Goal: Book appointment/travel/reservation

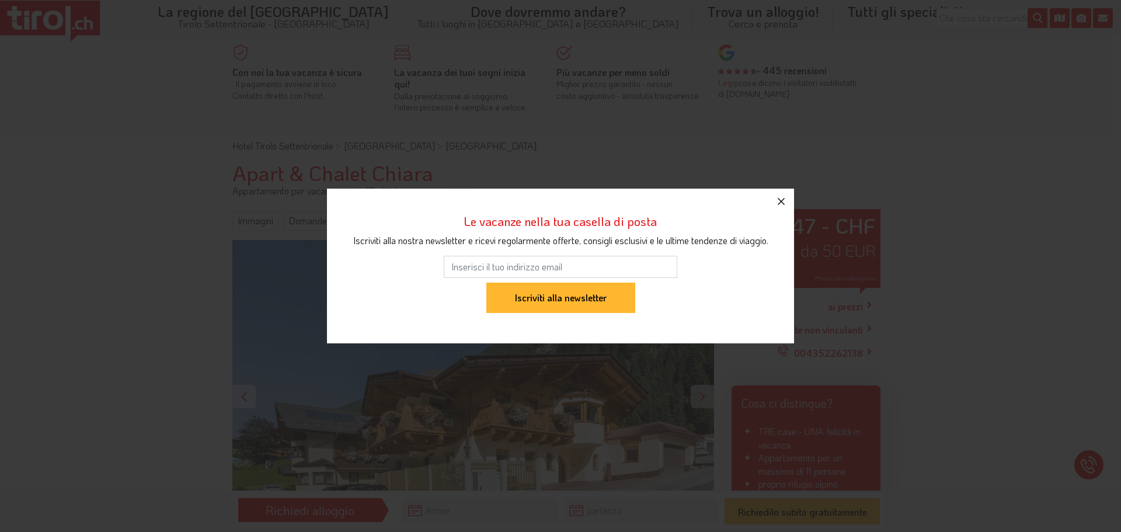
click at [781, 194] on icon "button" at bounding box center [781, 201] width 14 height 14
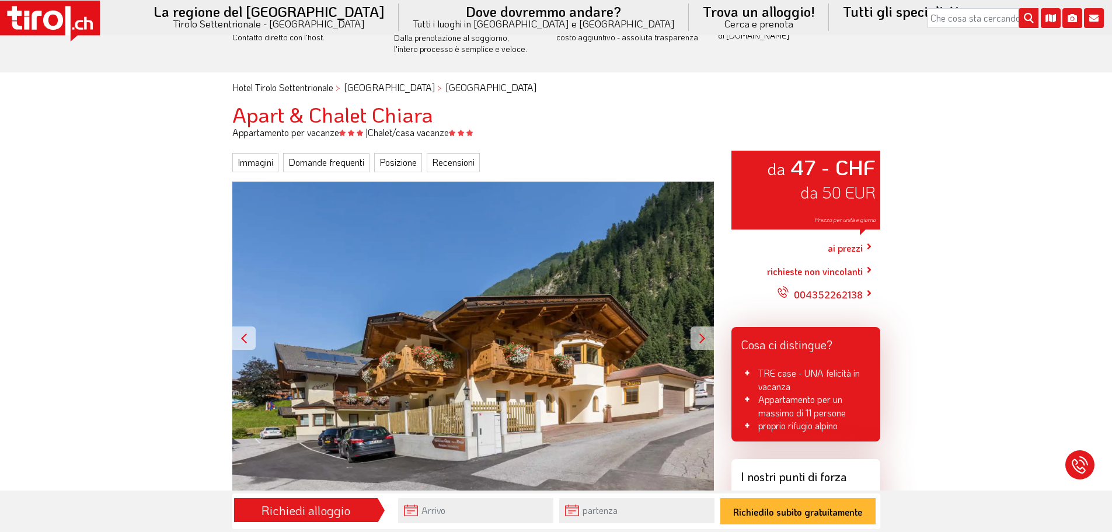
scroll to position [117, 0]
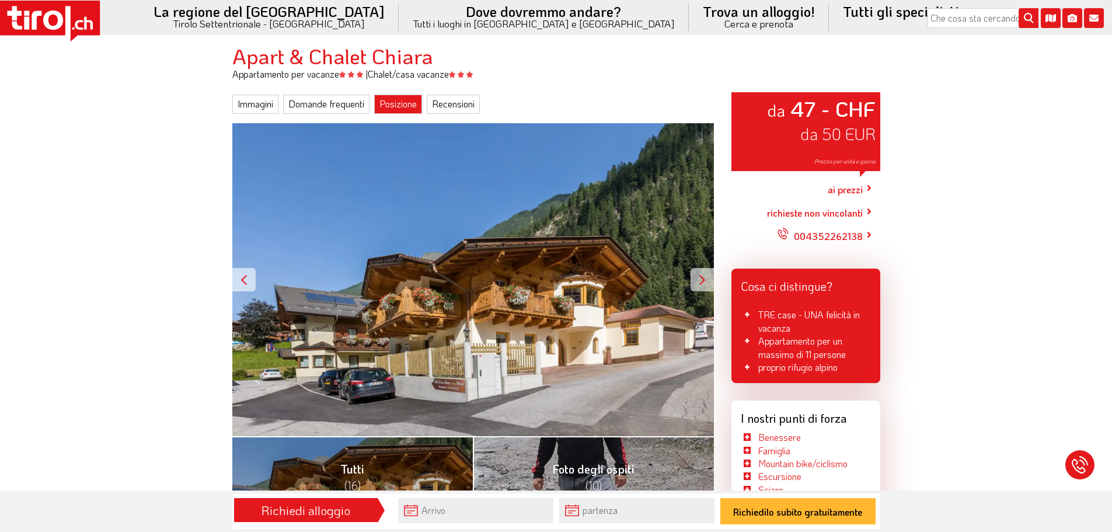
click at [396, 100] on font "Posizione" at bounding box center [398, 104] width 37 height 12
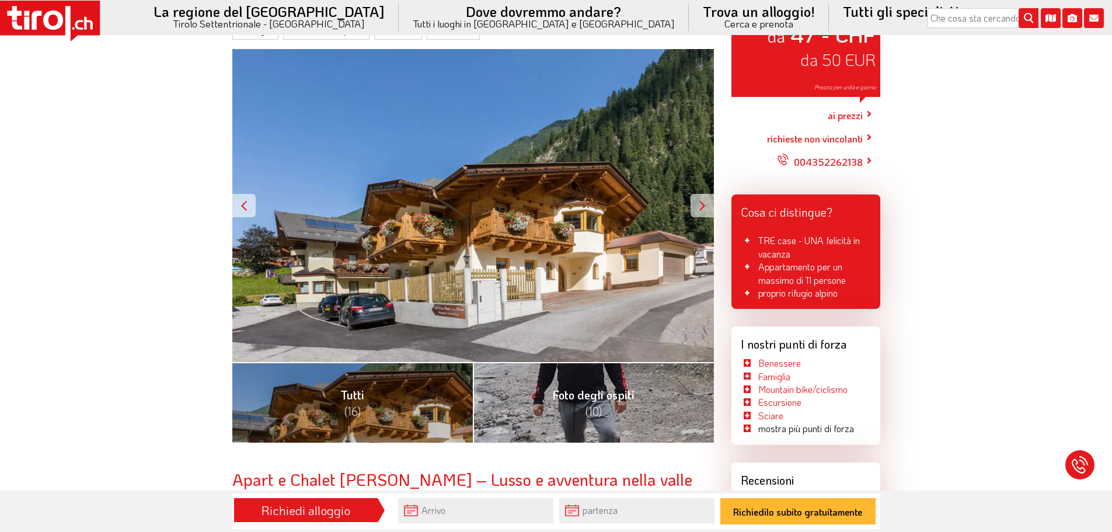
scroll to position [163, 0]
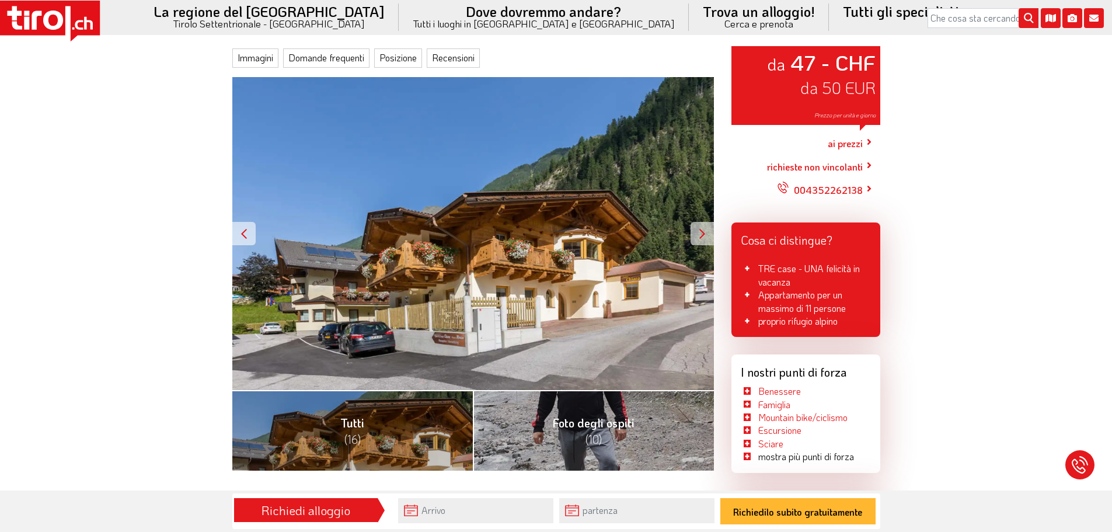
click at [852, 143] on font "ai prezzi" at bounding box center [845, 143] width 35 height 12
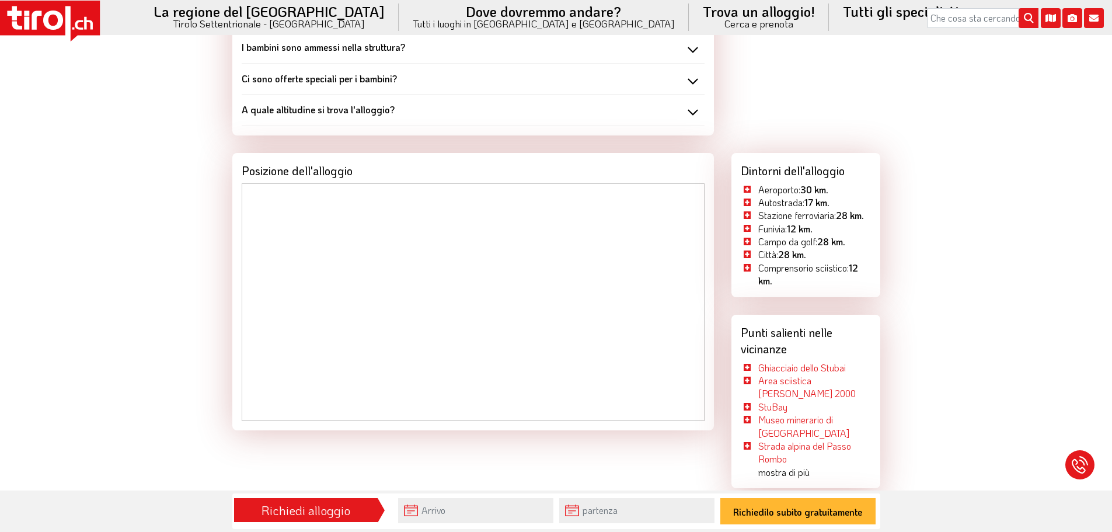
scroll to position [1214, 0]
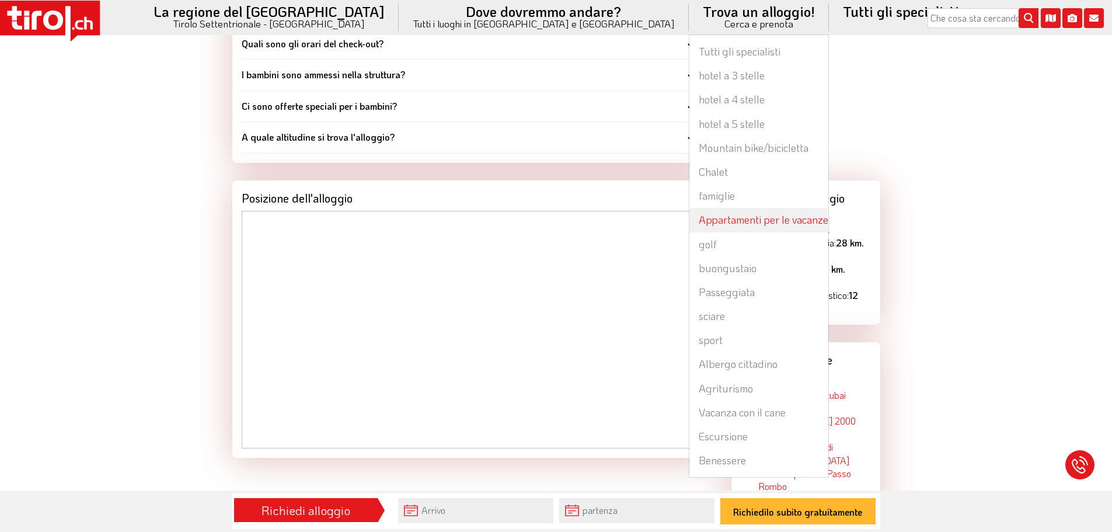
click at [699, 219] on font "Appartamenti per le vacanze" at bounding box center [764, 220] width 130 height 14
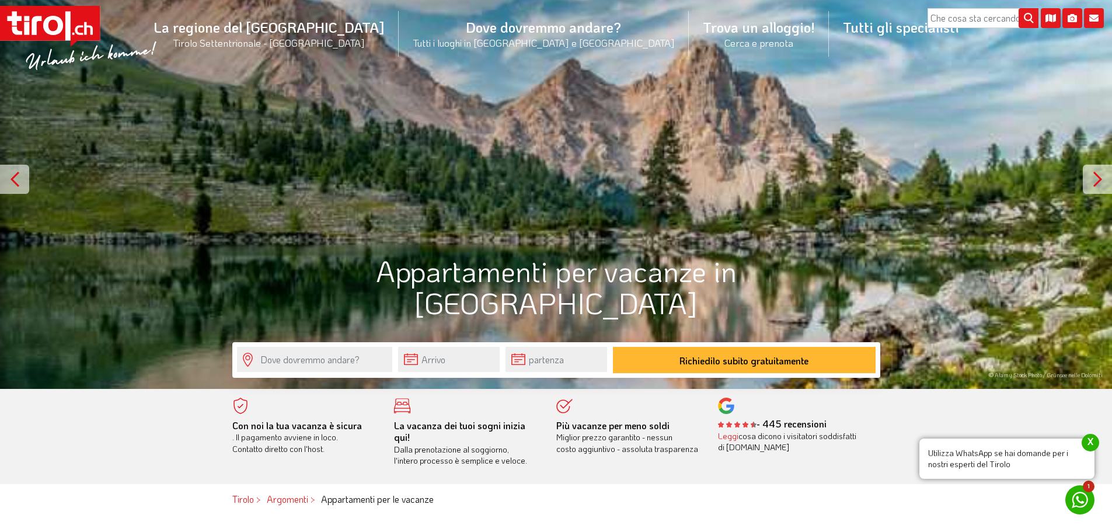
scroll to position [175, 0]
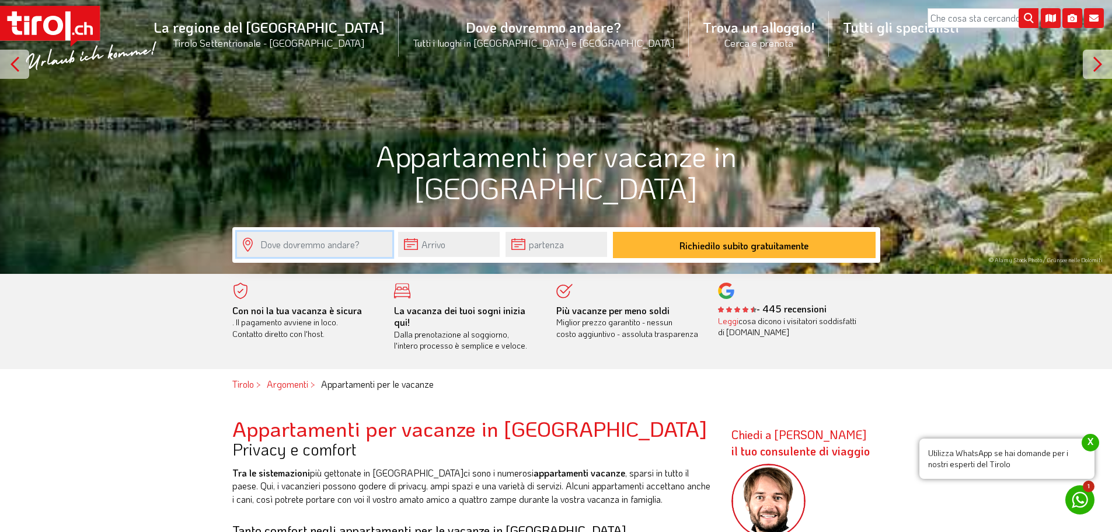
click at [297, 243] on input "text" at bounding box center [314, 244] width 155 height 25
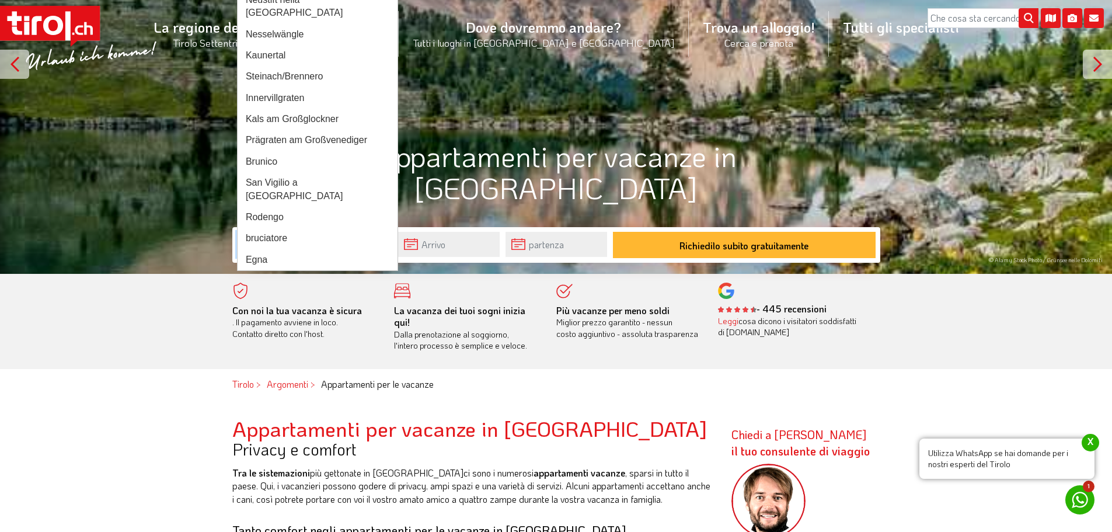
type input "N"
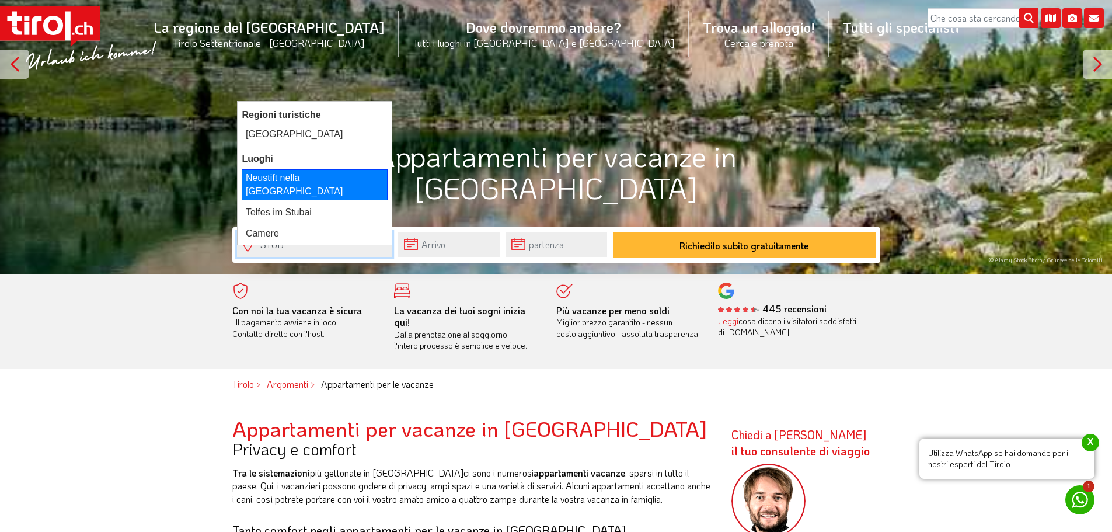
click at [274, 176] on font "Neustift nella [GEOGRAPHIC_DATA]" at bounding box center [295, 184] width 98 height 23
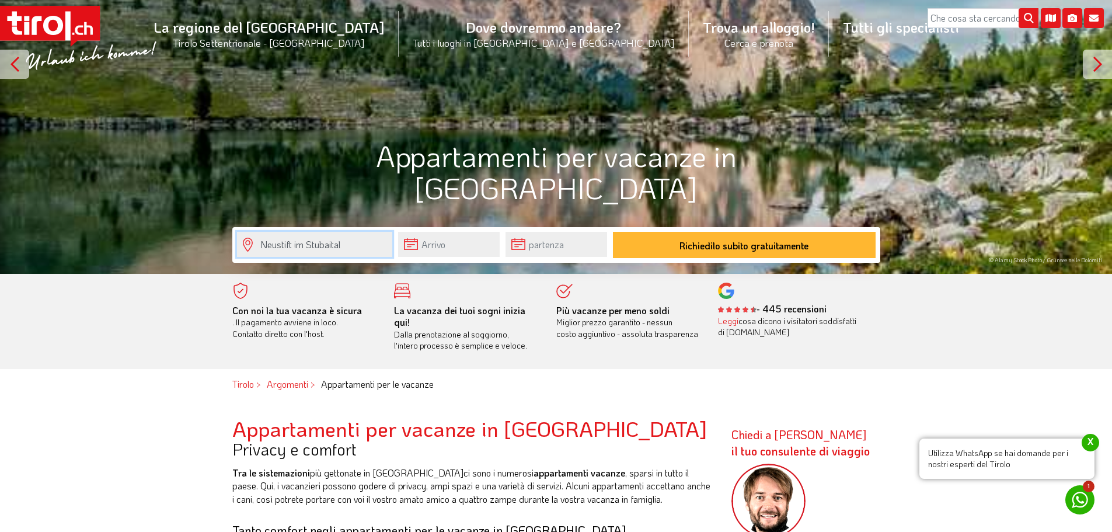
type input "Neustift im Stubaital"
click at [460, 242] on input "text" at bounding box center [449, 244] width 102 height 25
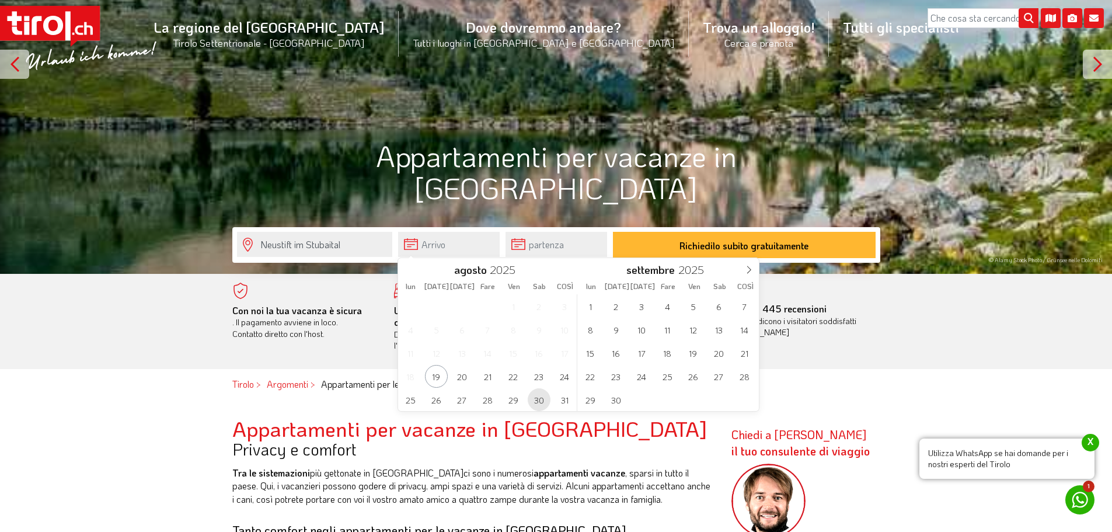
click at [541, 401] on font "30" at bounding box center [539, 400] width 10 height 11
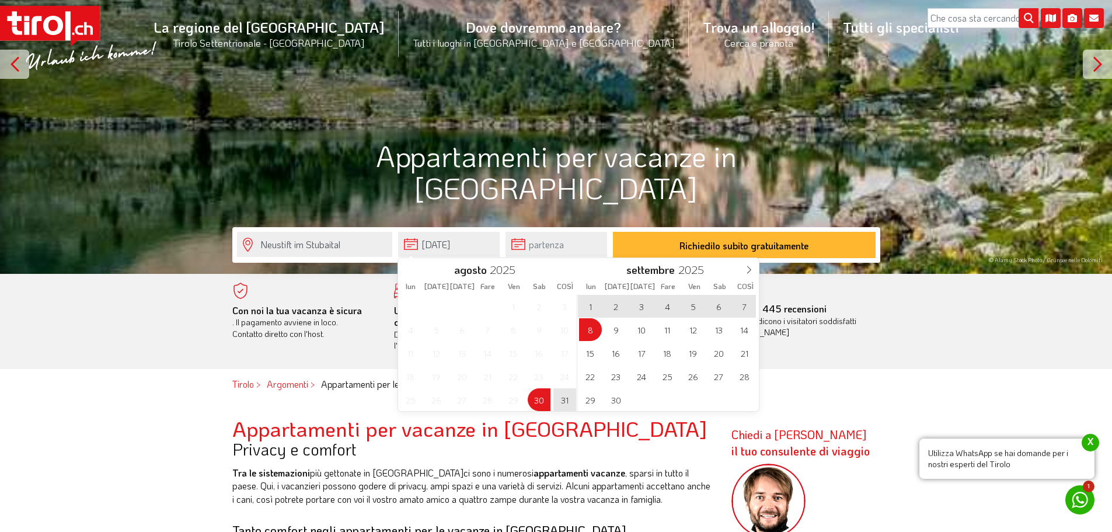
click at [590, 328] on font "8" at bounding box center [590, 330] width 5 height 11
type input "[DATE]"
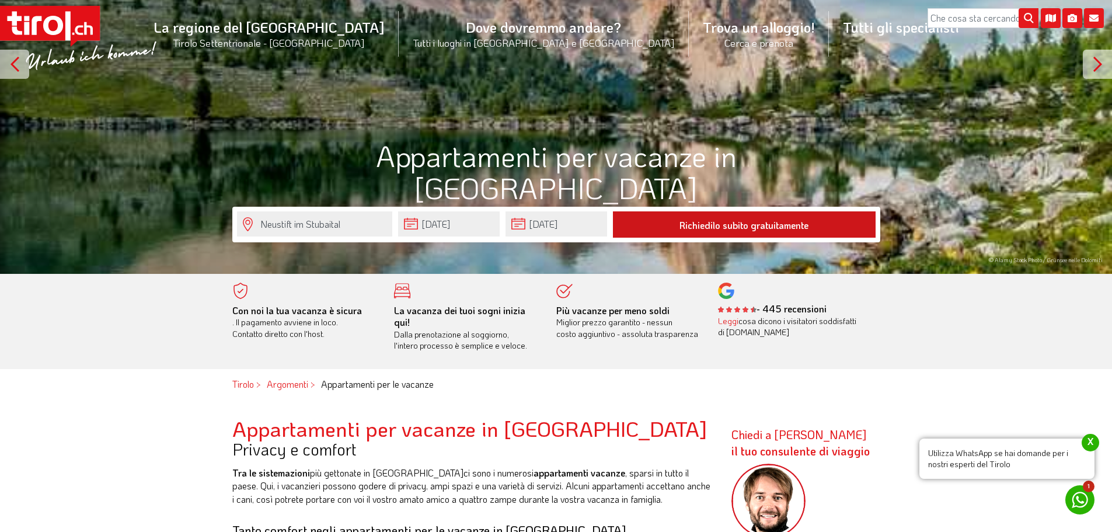
click at [727, 224] on font "Richiedilo subito gratuitamente" at bounding box center [744, 225] width 129 height 12
